Goal: Task Accomplishment & Management: Complete application form

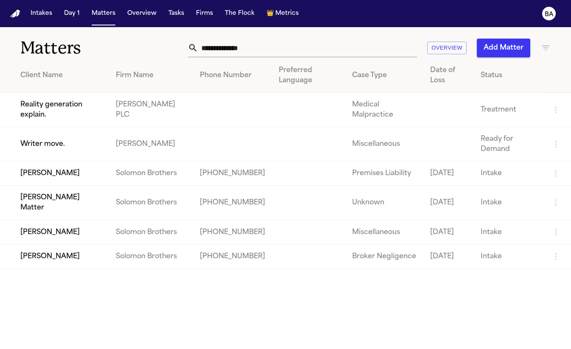
click at [63, 178] on td "[PERSON_NAME]" at bounding box center [54, 174] width 109 height 24
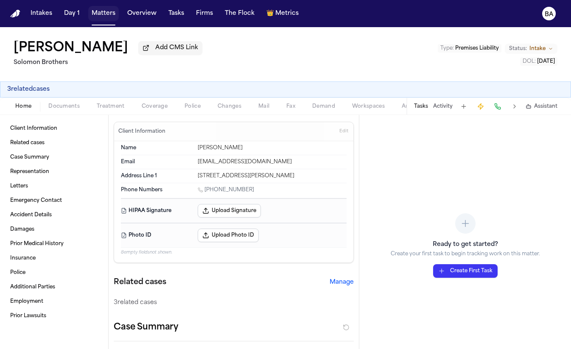
click at [98, 12] on button "Matters" at bounding box center [103, 13] width 31 height 15
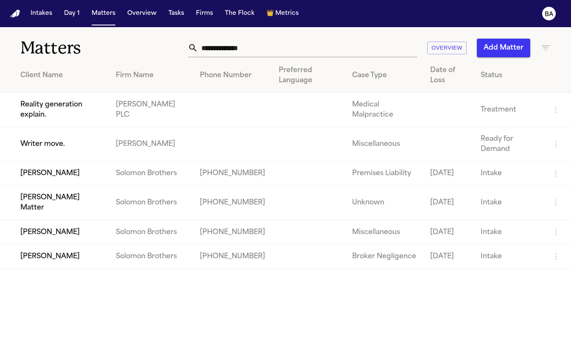
click at [51, 214] on td "[PERSON_NAME] Matter" at bounding box center [54, 203] width 109 height 34
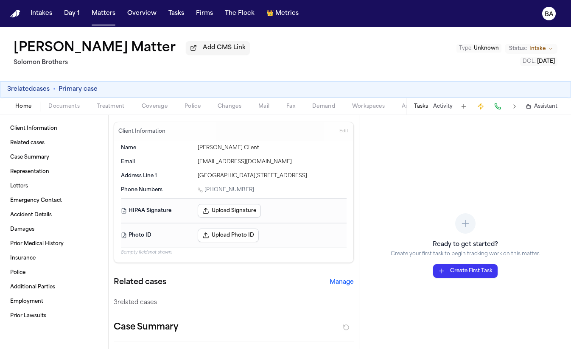
click at [107, 22] on nav "Intakes Day 1 Matters Overview Tasks Firms The Flock 👑 Metrics BA" at bounding box center [285, 13] width 571 height 27
click at [104, 17] on button "Matters" at bounding box center [103, 13] width 31 height 15
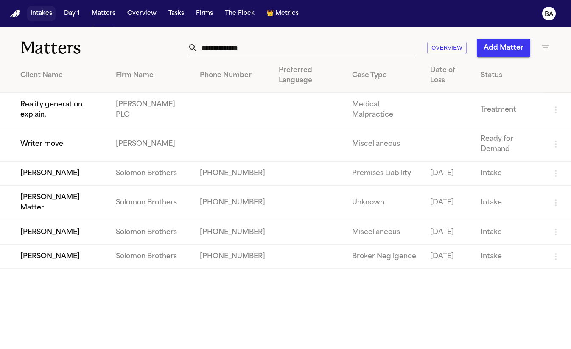
click at [42, 18] on button "Intakes" at bounding box center [41, 13] width 28 height 15
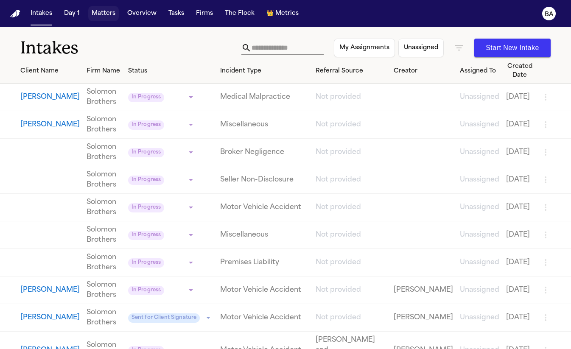
click at [106, 15] on button "Matters" at bounding box center [103, 13] width 31 height 15
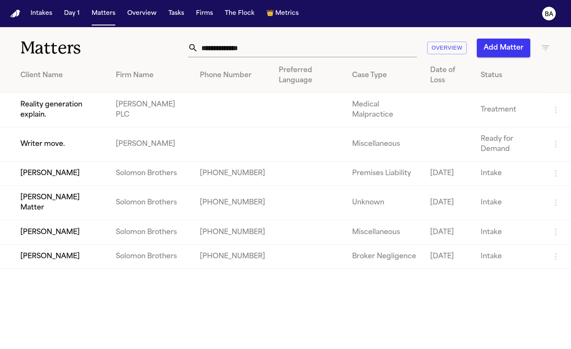
click at [66, 214] on td "Thomas Dickson Matter" at bounding box center [54, 203] width 109 height 34
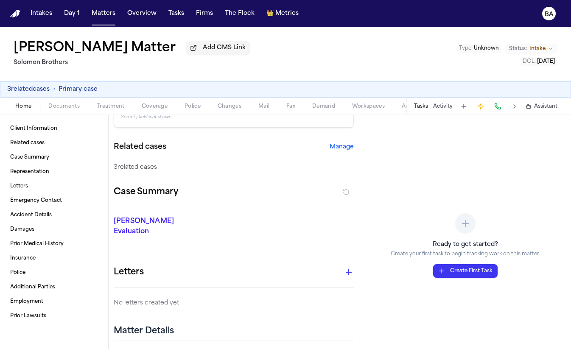
scroll to position [128, 0]
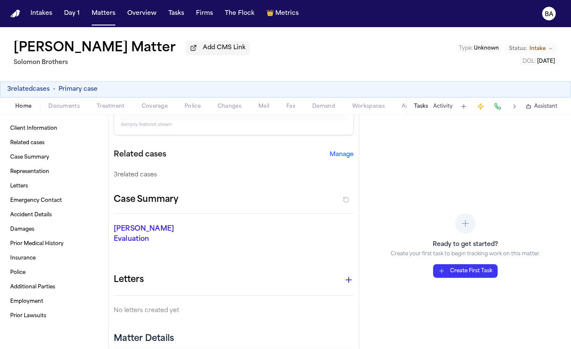
click at [337, 158] on button "Manage" at bounding box center [342, 155] width 24 height 8
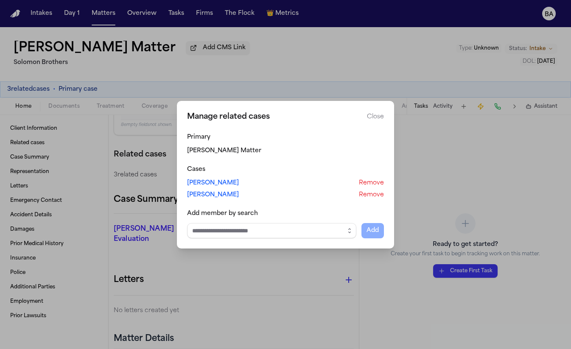
click at [368, 183] on button "Remove" at bounding box center [371, 183] width 25 height 8
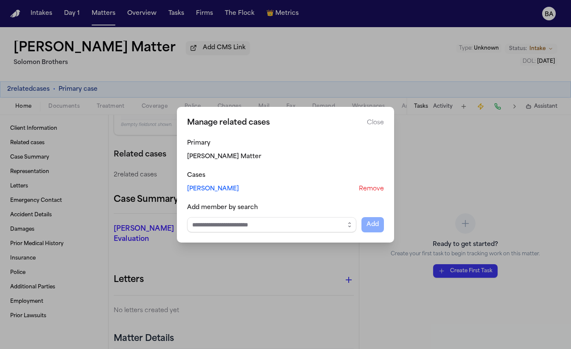
click at [371, 191] on button "Remove" at bounding box center [371, 189] width 25 height 8
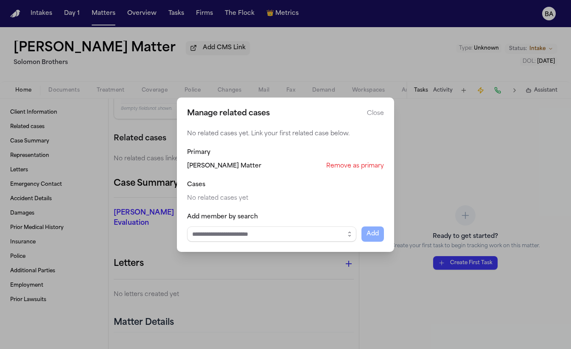
click at [355, 171] on div "No related cases yet. Link your first related case below. Primary Thomas Dickso…" at bounding box center [285, 186] width 197 height 112
click at [356, 169] on button "Remove as primary" at bounding box center [355, 166] width 58 height 8
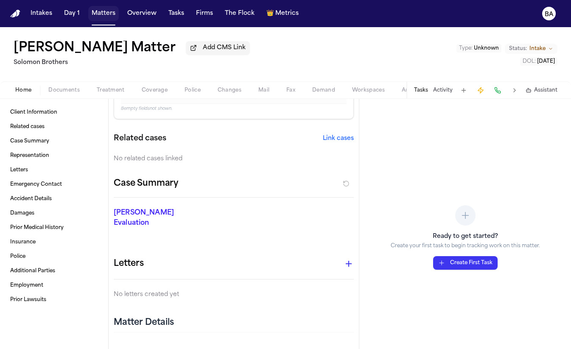
click at [105, 16] on button "Matters" at bounding box center [103, 13] width 31 height 15
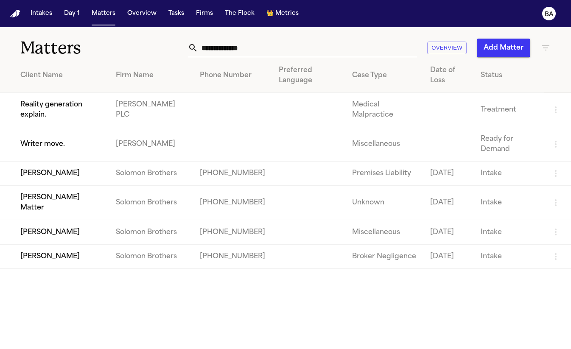
click at [58, 213] on td "Thomas Dickson Matter" at bounding box center [54, 203] width 109 height 34
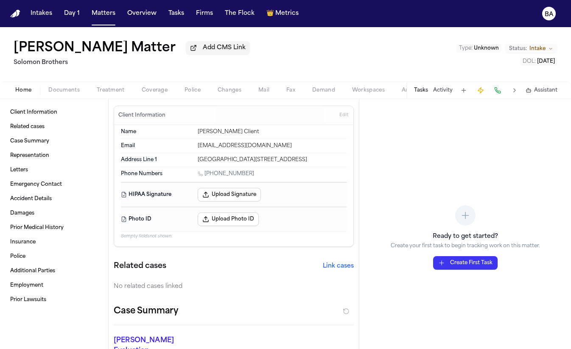
click at [516, 93] on button at bounding box center [515, 90] width 12 height 12
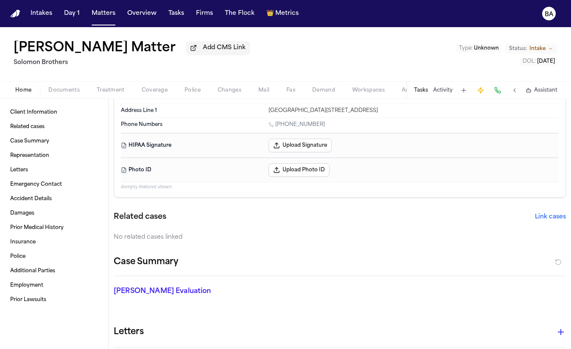
scroll to position [52, 0]
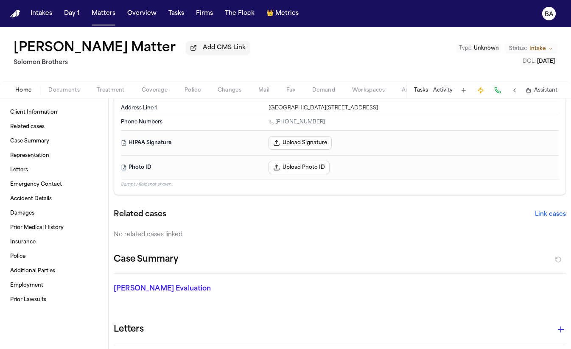
click at [554, 215] on button "Link cases" at bounding box center [550, 215] width 31 height 8
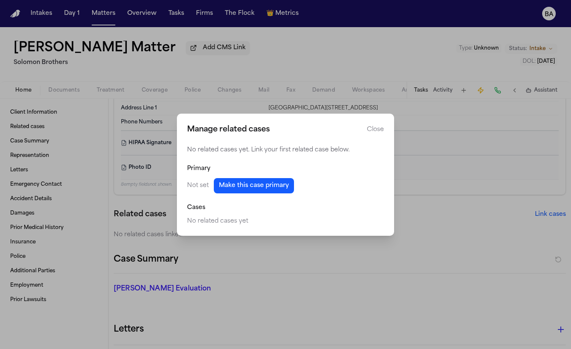
click at [273, 193] on button "Make this case primary" at bounding box center [254, 185] width 80 height 15
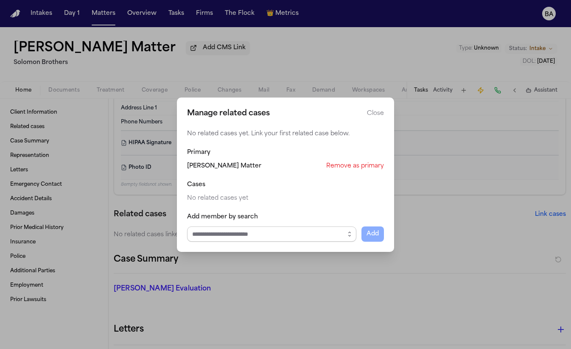
click at [234, 235] on input "Select case to add" at bounding box center [271, 234] width 169 height 15
click at [350, 231] on icon "button" at bounding box center [349, 234] width 7 height 7
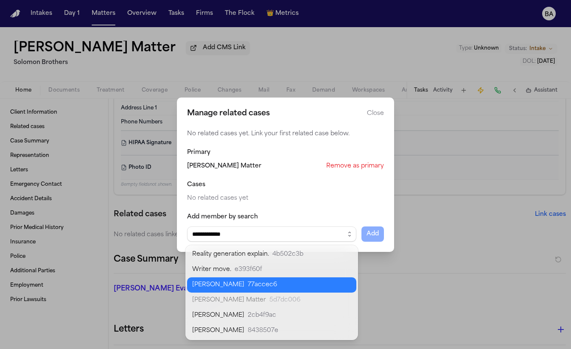
click at [282, 288] on body "**********" at bounding box center [285, 174] width 571 height 349
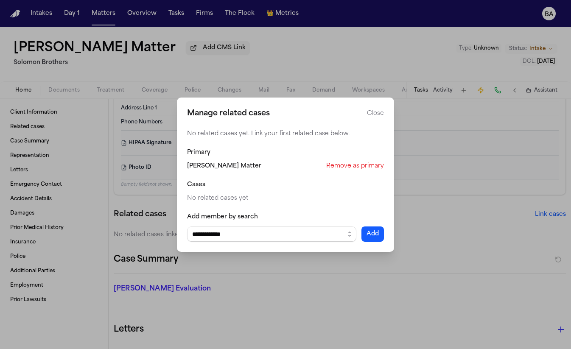
click at [369, 233] on button "Add" at bounding box center [373, 234] width 22 height 15
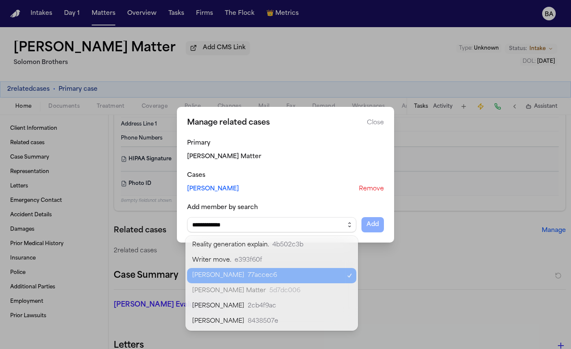
click at [349, 228] on button "button" at bounding box center [350, 224] width 14 height 15
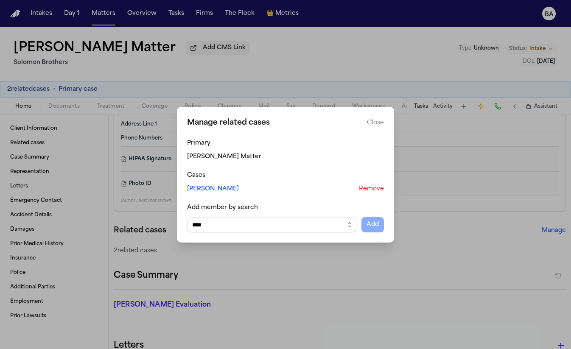
type input "*****"
click at [233, 90] on div "Manage related cases Close Primary Thomas Dickson Matter Cases Julie Dickson Re…" at bounding box center [285, 174] width 571 height 349
click at [158, 111] on button "Close manage related cases" at bounding box center [285, 174] width 571 height 349
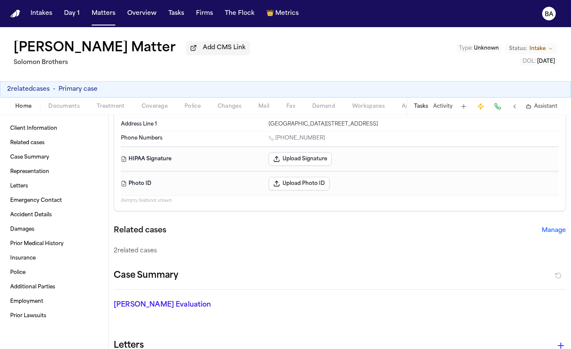
click at [152, 109] on span "Coverage" at bounding box center [155, 106] width 26 height 7
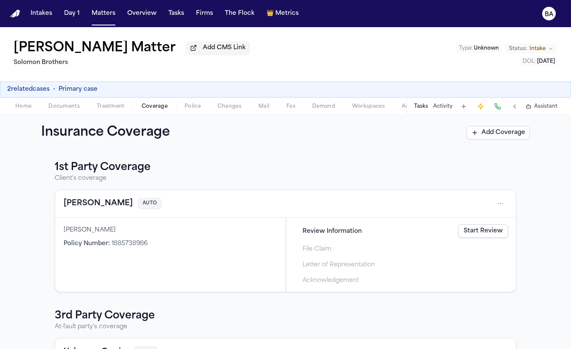
click at [475, 235] on link "Start Review" at bounding box center [483, 232] width 50 height 14
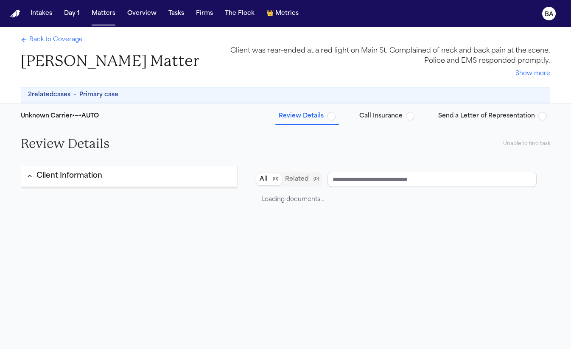
type input "**********"
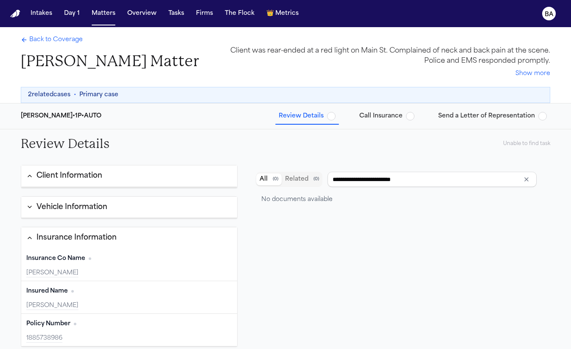
click at [502, 123] on button "Send a Letter of Representation" at bounding box center [492, 116] width 115 height 15
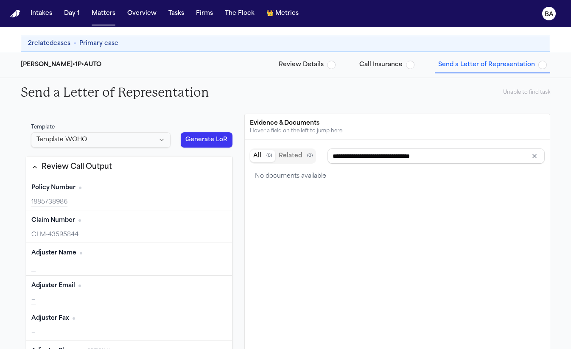
type input "**********"
click at [39, 19] on button "Intakes" at bounding box center [41, 13] width 28 height 15
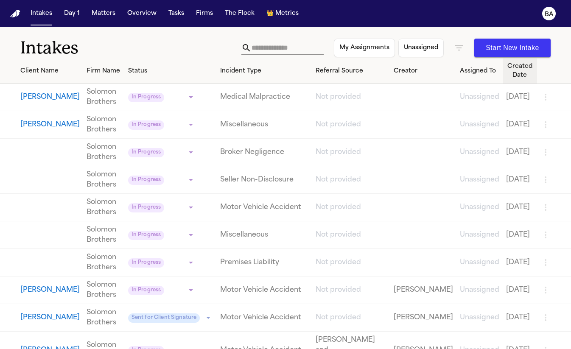
click at [503, 59] on th "Created Date" at bounding box center [520, 71] width 34 height 25
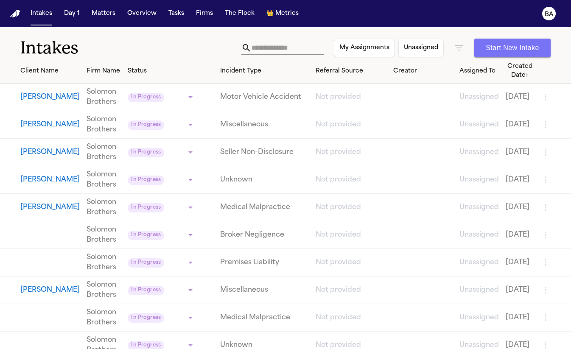
click at [493, 50] on button "Start New Intake" at bounding box center [513, 48] width 76 height 19
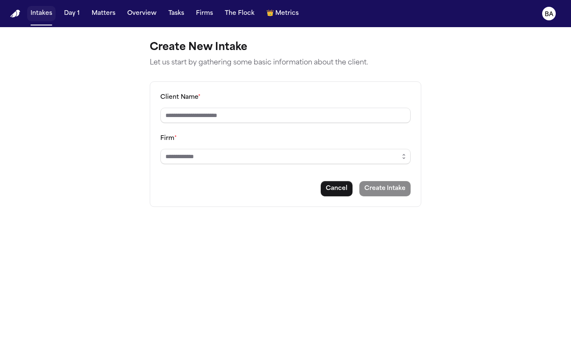
click at [45, 17] on button "Intakes" at bounding box center [41, 13] width 28 height 15
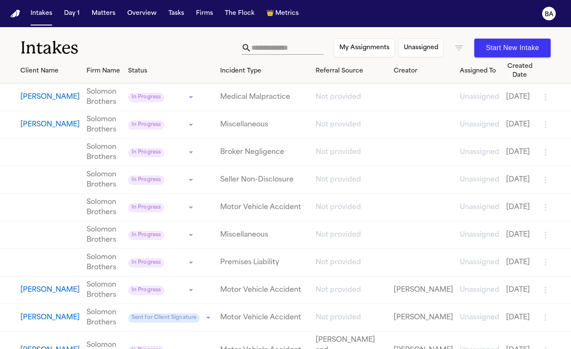
click at [48, 96] on button "[PERSON_NAME]" at bounding box center [49, 97] width 59 height 10
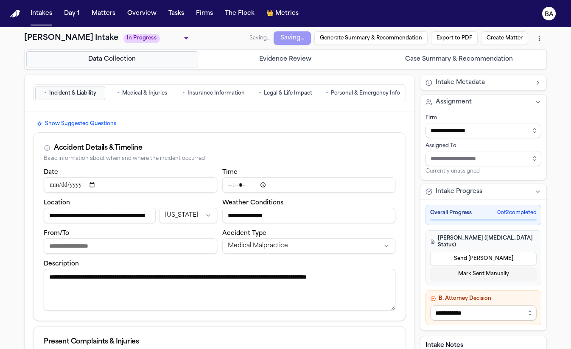
type input "**********"
